Goal: Task Accomplishment & Management: Complete application form

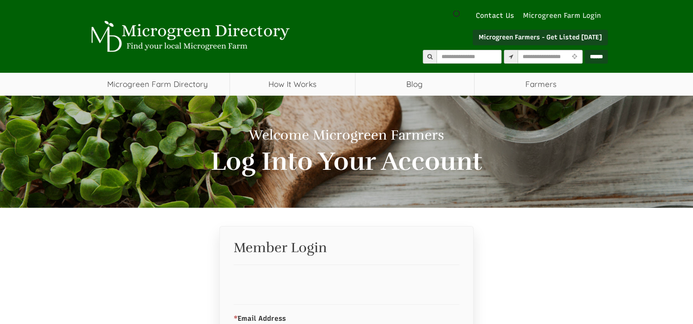
click at [595, 14] on link "Microgreen Farm Login" at bounding box center [564, 16] width 82 height 10
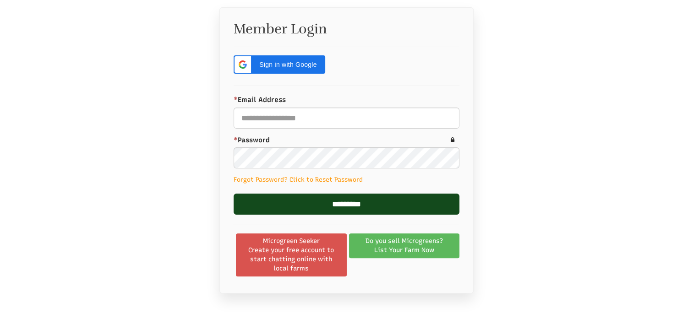
select select "Language Translate Widget"
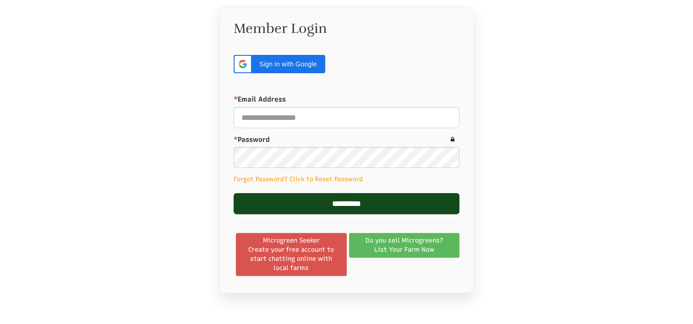
scroll to position [220, 0]
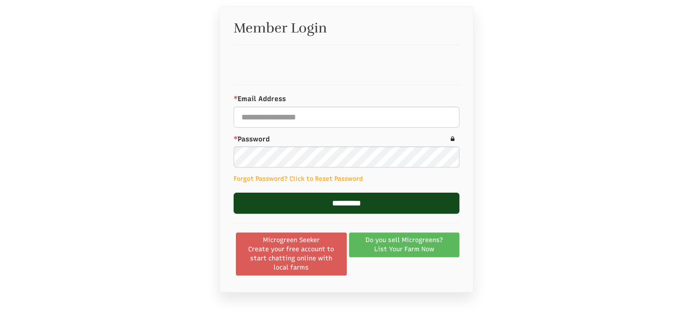
click at [300, 256] on span "Create your free account to start chatting online with local farms" at bounding box center [291, 258] width 99 height 27
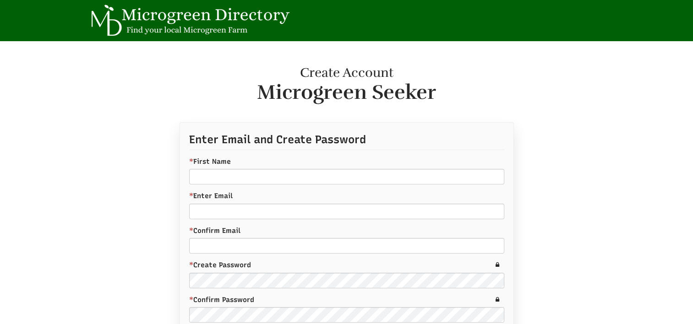
scroll to position [943, 0]
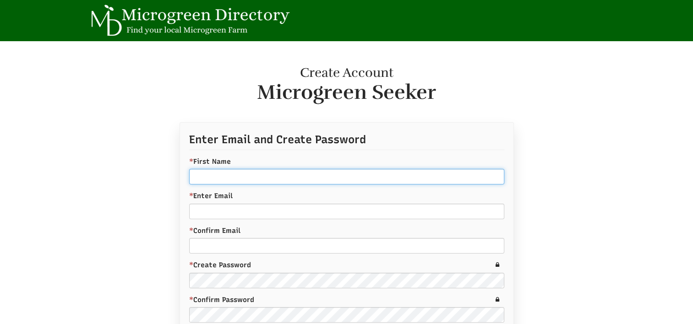
click at [293, 178] on input "* First Name" at bounding box center [346, 177] width 315 height 16
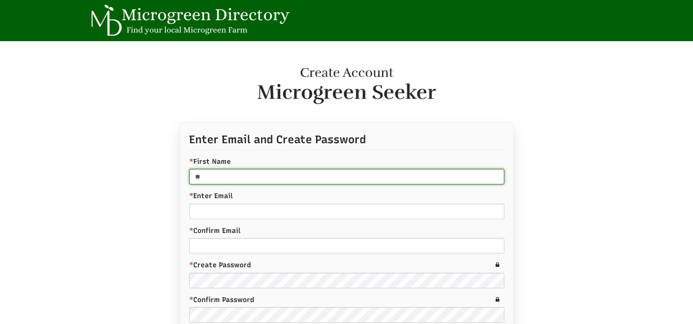
type input "*"
type input "**********"
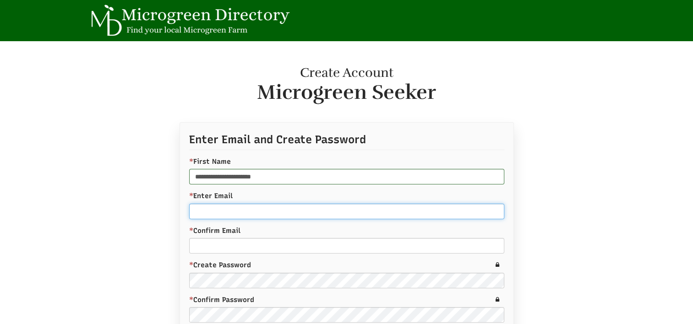
click at [251, 217] on input "* Enter Email" at bounding box center [346, 212] width 315 height 16
type input "**********"
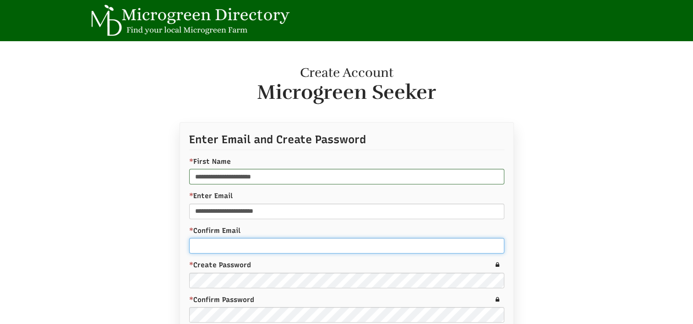
type input "**********"
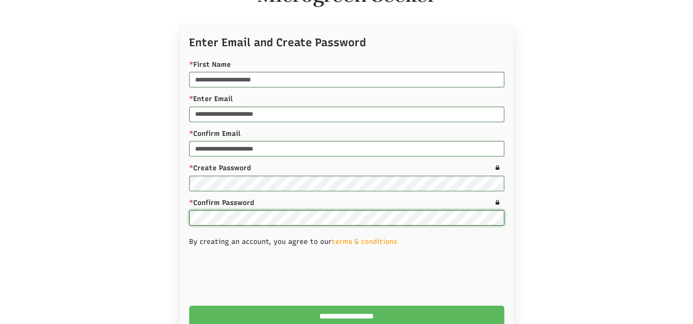
scroll to position [141, 0]
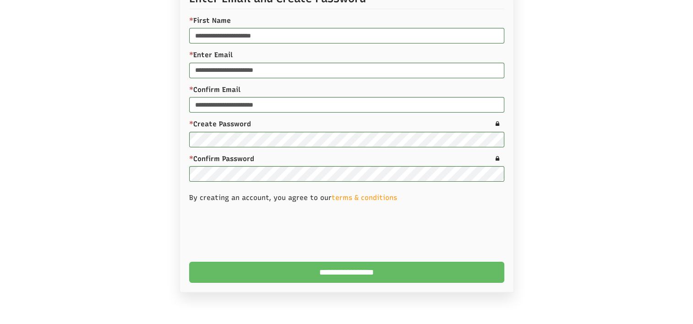
click at [315, 272] on input "**********" at bounding box center [346, 272] width 315 height 21
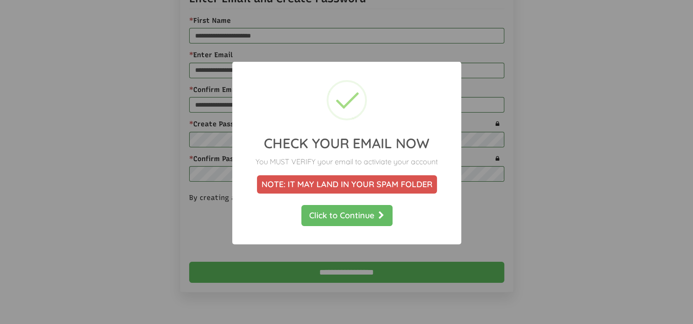
click at [353, 216] on link "Click to Continue" at bounding box center [346, 215] width 91 height 21
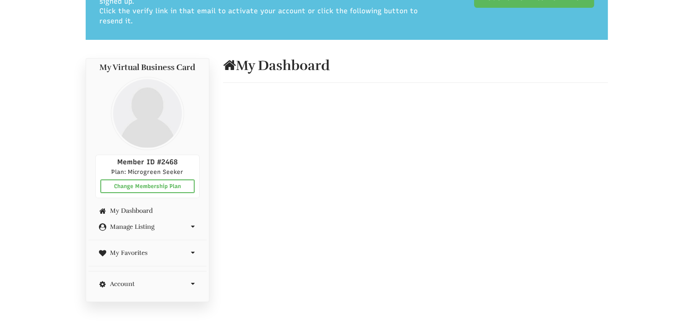
select select "Language Translate Widget"
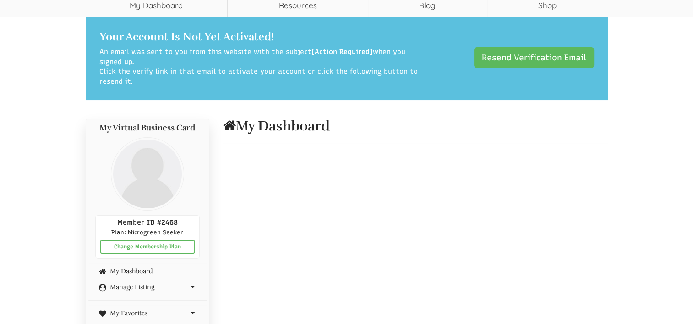
scroll to position [58, 0]
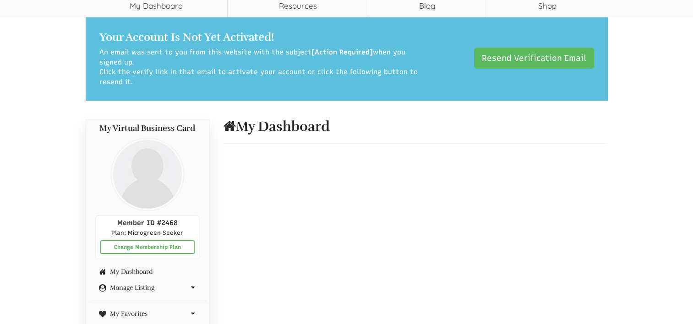
click at [231, 126] on icon at bounding box center [229, 126] width 13 height 14
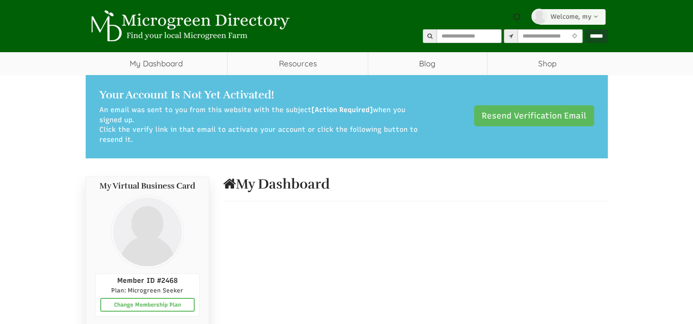
click at [594, 15] on icon at bounding box center [595, 16] width 8 height 6
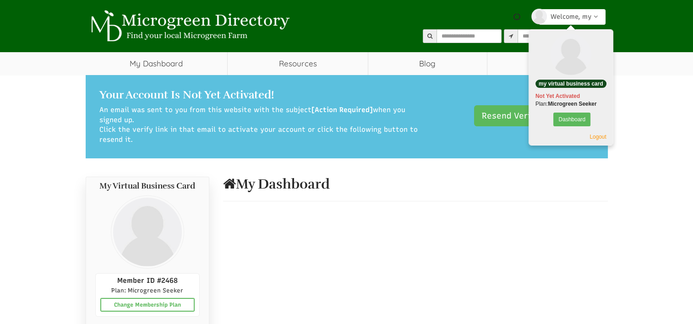
click at [501, 88] on div "Your Account Is Not Yet Activated! An email was sent to you from this website w…" at bounding box center [347, 116] width 522 height 83
select select "Language Translate Widget"
click at [597, 14] on icon at bounding box center [595, 16] width 8 height 6
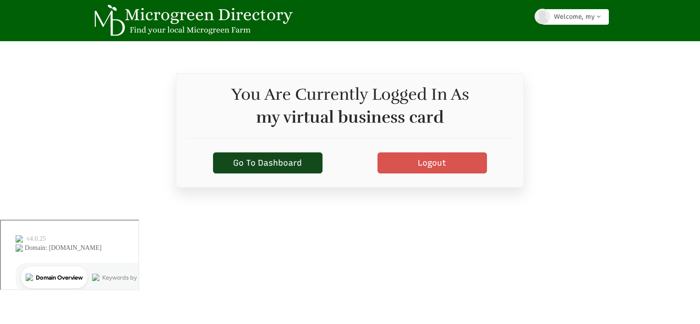
select select "Language Translate Widget"
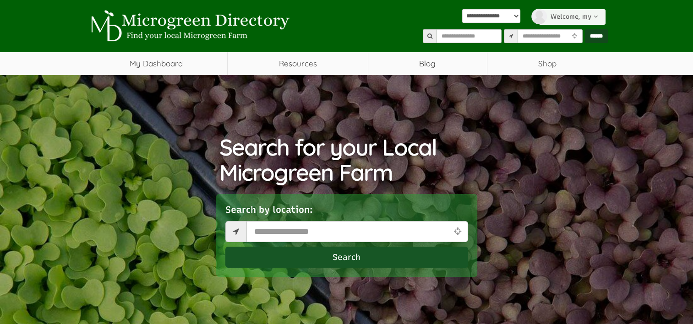
click at [589, 19] on link "Welcome, my" at bounding box center [572, 17] width 67 height 16
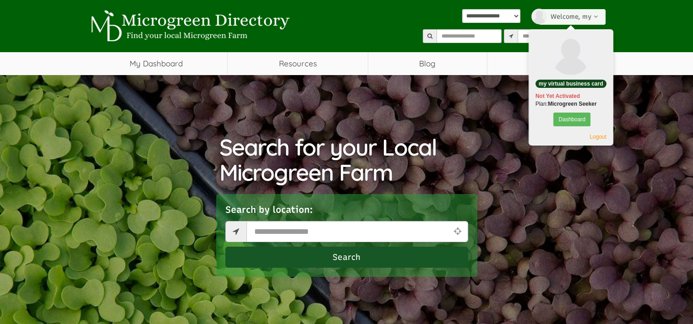
click at [589, 19] on link "Welcome, my" at bounding box center [572, 17] width 67 height 16
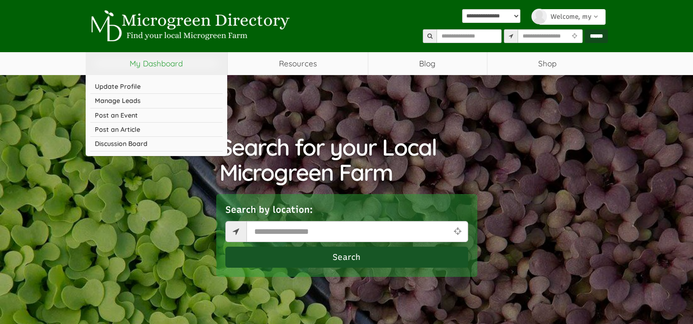
click at [129, 64] on link "My Dashboard" at bounding box center [157, 63] width 142 height 23
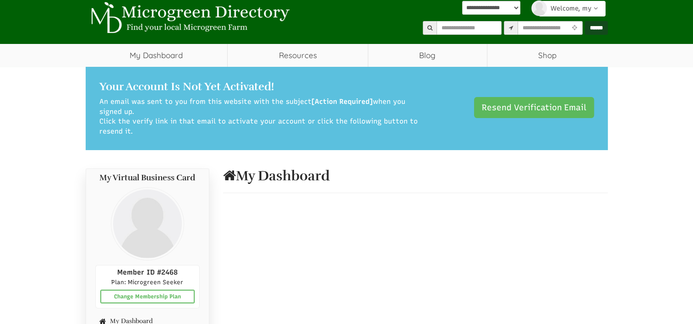
scroll to position [4, 0]
